Goal: Navigation & Orientation: Find specific page/section

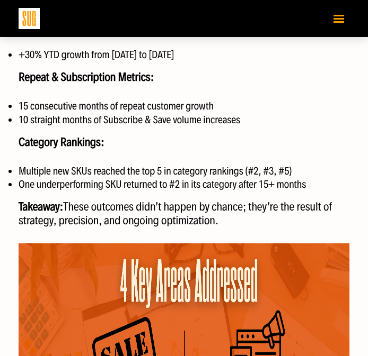
scroll to position [2063, 0]
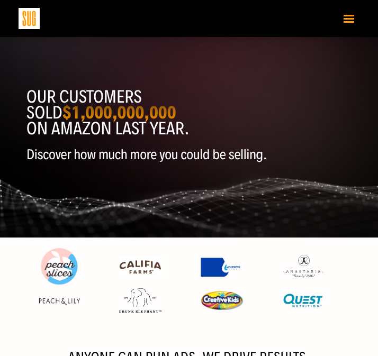
click at [336, 26] on div "Home Services Blog" at bounding box center [189, 18] width 341 height 37
click at [346, 21] on span "Toggle navigation" at bounding box center [349, 22] width 11 height 2
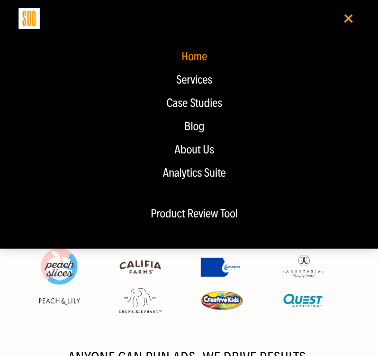
click at [200, 128] on div "Blog" at bounding box center [194, 126] width 330 height 13
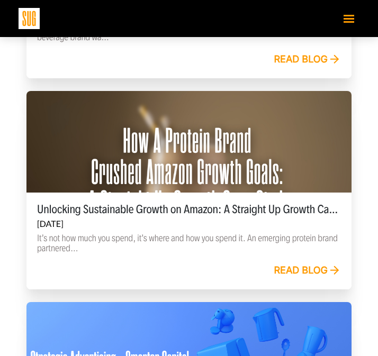
scroll to position [477, 0]
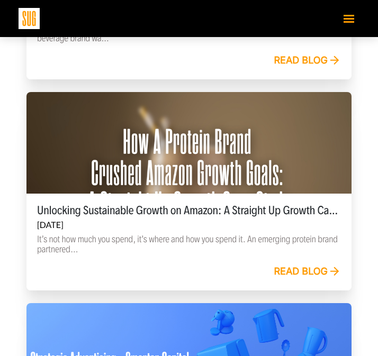
click at [349, 23] on button "Toggle navigation" at bounding box center [348, 18] width 21 height 19
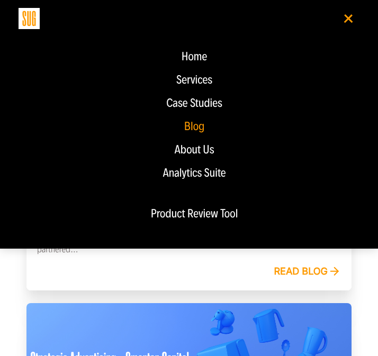
click at [214, 101] on div "Case Studies" at bounding box center [194, 103] width 330 height 13
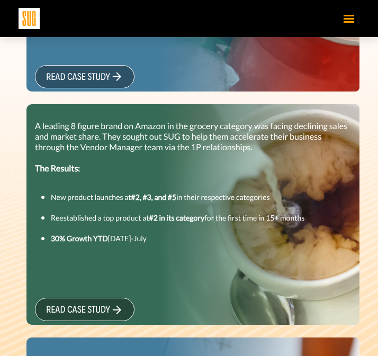
scroll to position [528, 0]
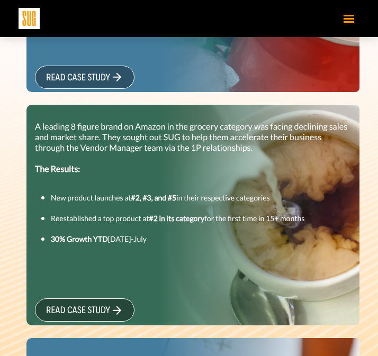
click at [121, 309] on icon at bounding box center [119, 310] width 4 height 7
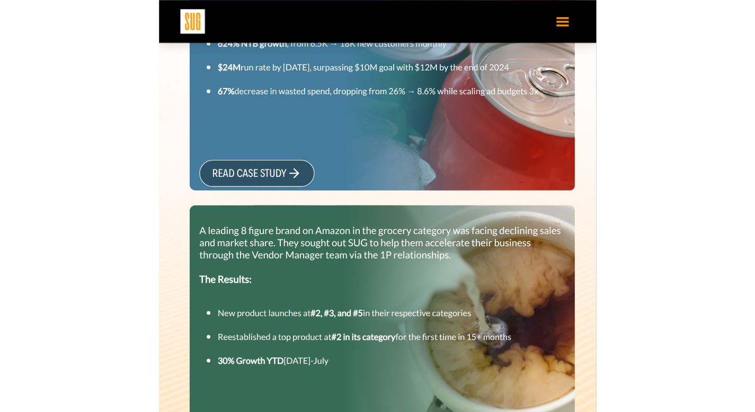
scroll to position [561, 0]
